Goal: Information Seeking & Learning: Learn about a topic

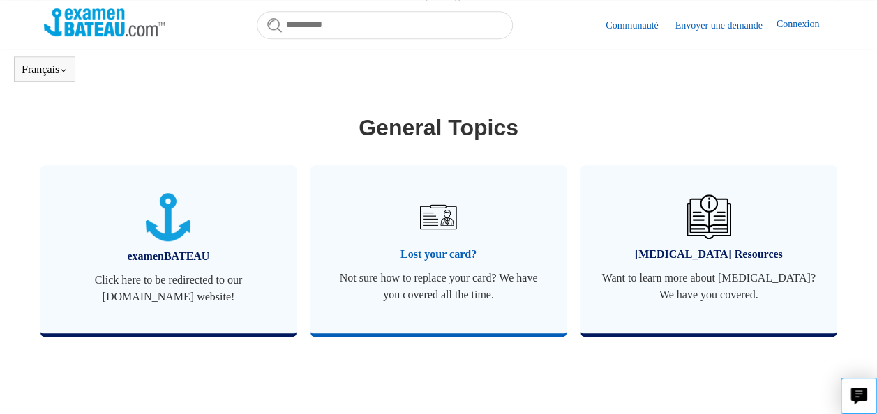
scroll to position [572, 0]
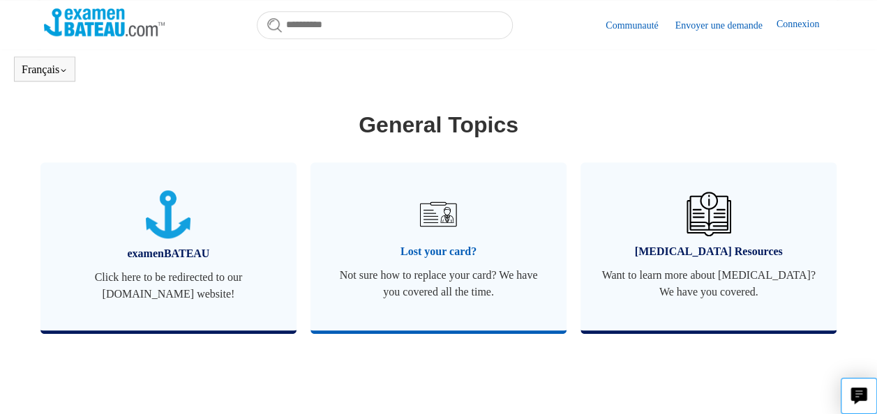
click at [435, 243] on span "Lost your card?" at bounding box center [438, 251] width 214 height 17
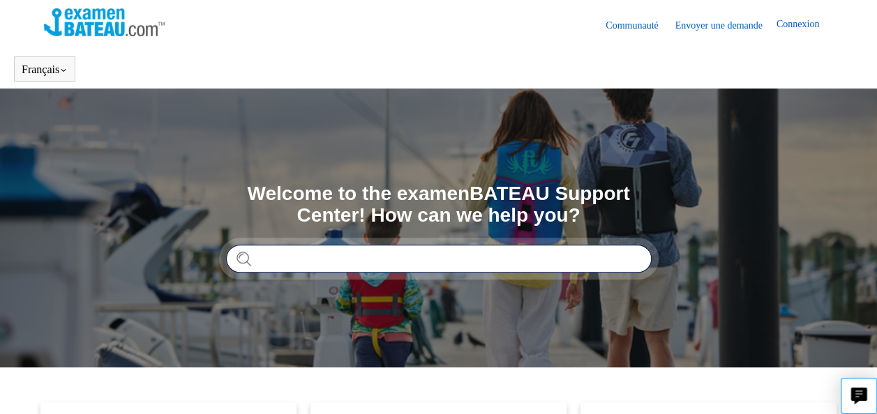
click at [340, 257] on input "Rechercher" at bounding box center [438, 259] width 425 height 28
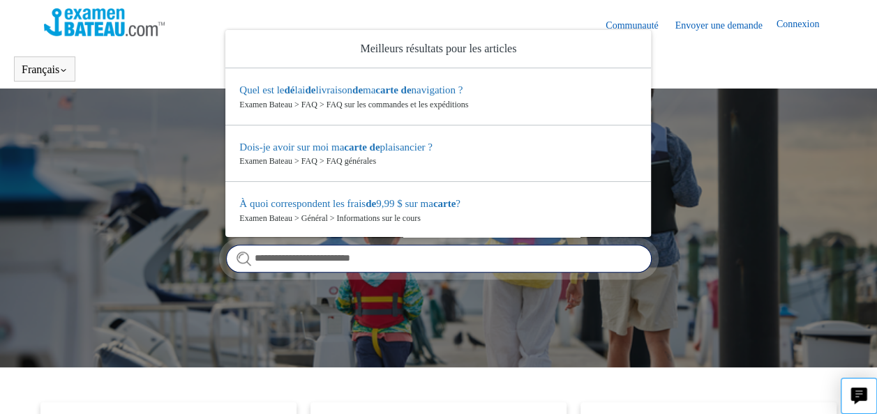
type input "**********"
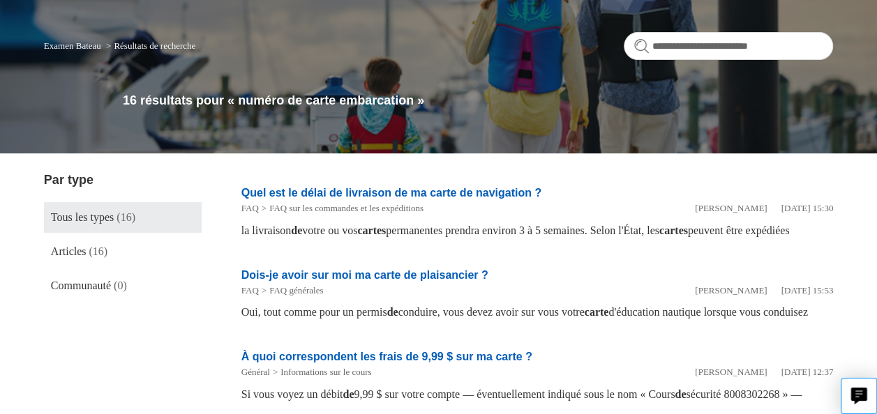
scroll to position [92, 0]
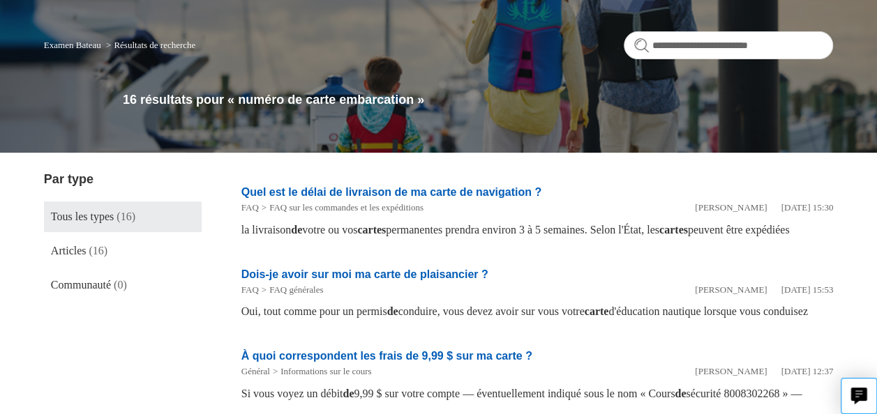
click at [389, 194] on link "Quel est le délai de livraison de ma carte de navigation ?" at bounding box center [391, 192] width 300 height 12
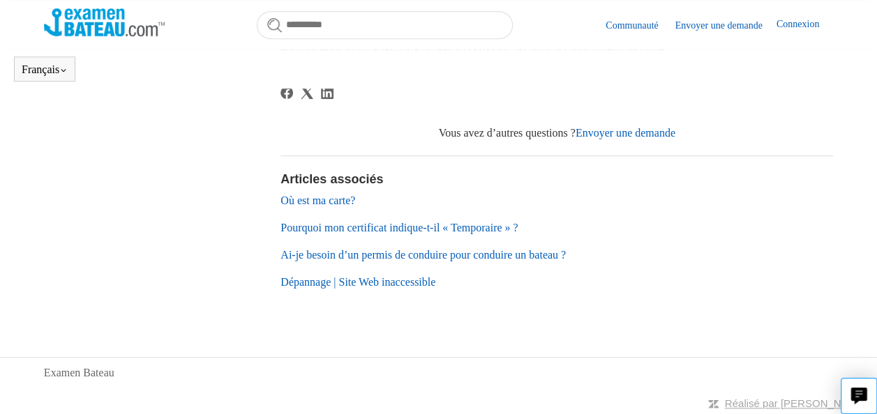
scroll to position [411, 0]
click at [342, 233] on link "Pourquoi mon certificat indique-t-il « Temporaire » ?" at bounding box center [398, 227] width 237 height 12
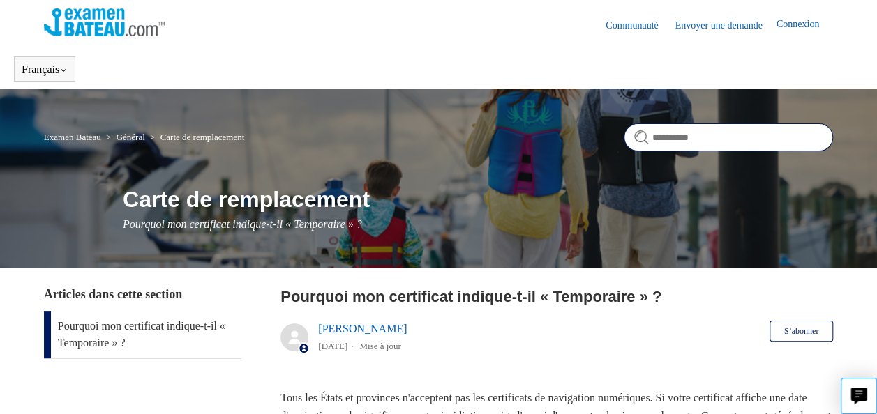
click at [697, 132] on input "Rechercher" at bounding box center [727, 137] width 209 height 28
type input "**********"
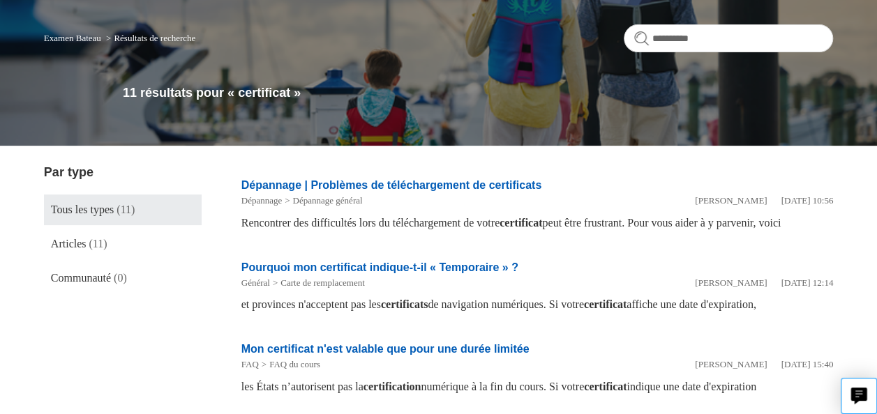
scroll to position [142, 0]
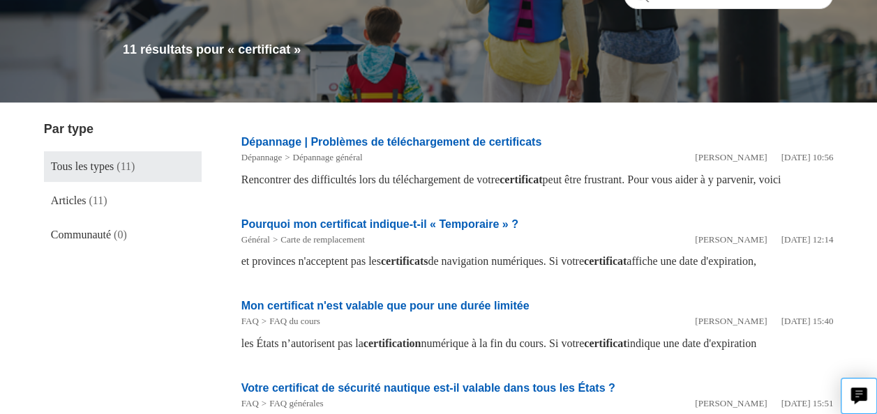
click at [351, 145] on link "Dépannage | Problèmes de téléchargement de certificats" at bounding box center [391, 142] width 300 height 12
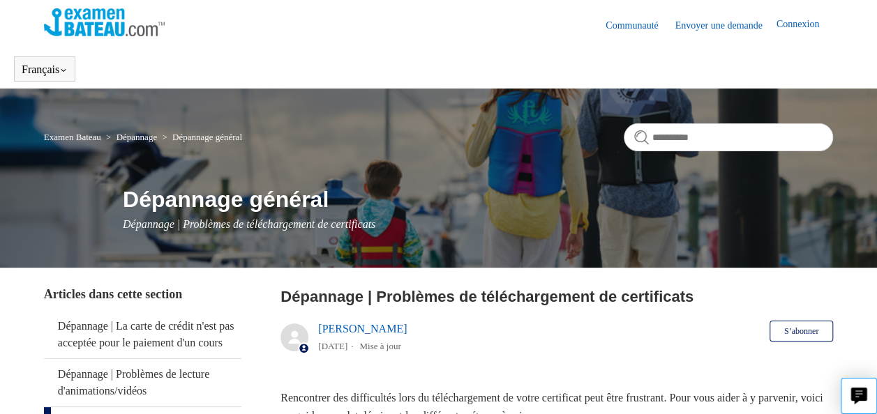
click at [802, 26] on link "Connexion" at bounding box center [804, 25] width 56 height 17
